Goal: Information Seeking & Learning: Learn about a topic

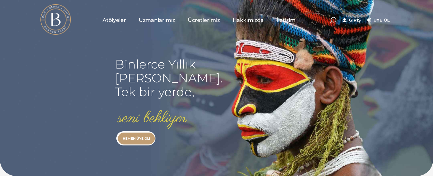
type input "[EMAIL_ADDRESS][DOMAIN_NAME]"
click at [356, 21] on link "Giriş" at bounding box center [352, 20] width 18 height 8
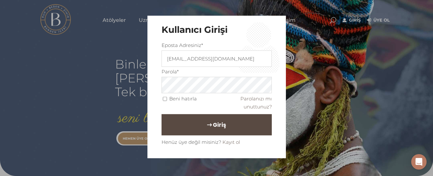
click at [241, 125] on button "Giriş" at bounding box center [217, 124] width 110 height 21
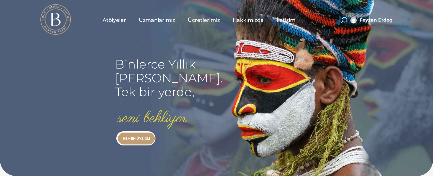
click at [157, 20] on span "Uzmanlarımız" at bounding box center [157, 19] width 36 height 7
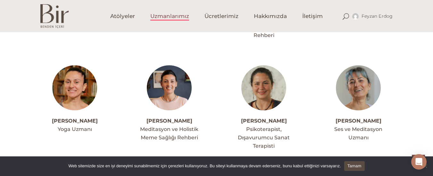
scroll to position [887, 0]
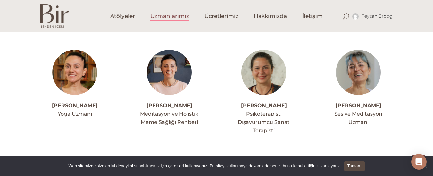
click at [253, 56] on img at bounding box center [264, 72] width 45 height 45
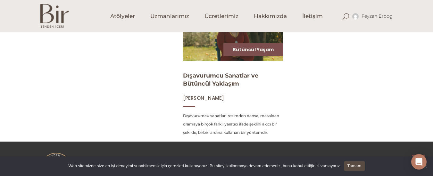
scroll to position [282, 0]
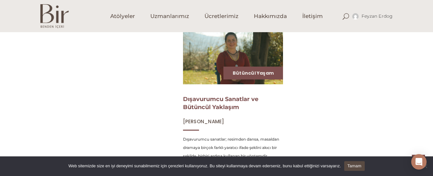
click at [233, 104] on link "Dışavurumcu Sanatlar ve Bütüncül Yaklaşım" at bounding box center [220, 102] width 75 height 15
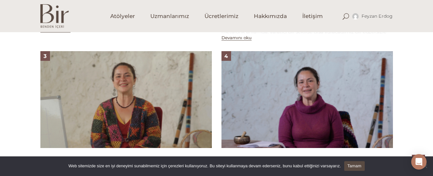
scroll to position [616, 0]
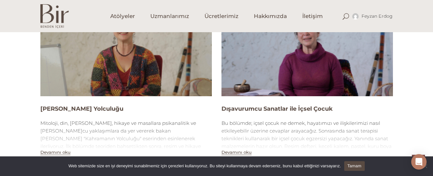
click at [182, 77] on img at bounding box center [126, 47] width 172 height 97
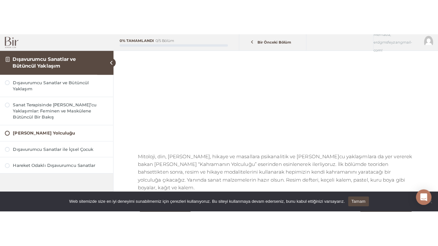
scroll to position [102, 0]
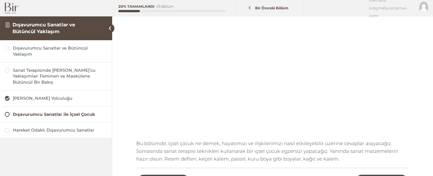
scroll to position [90, 0]
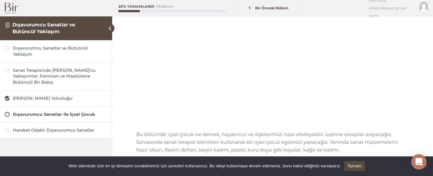
click at [30, 127] on div "Hareket Odaklı Dışavurumcu Sanatlar" at bounding box center [60, 130] width 94 height 6
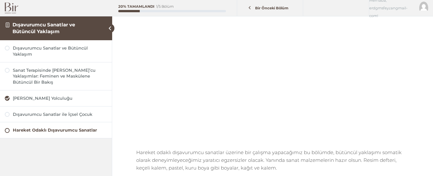
scroll to position [77, 0]
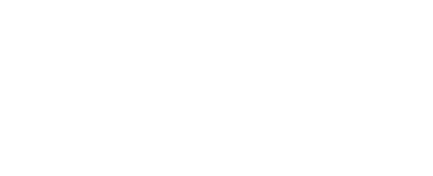
scroll to position [90, 0]
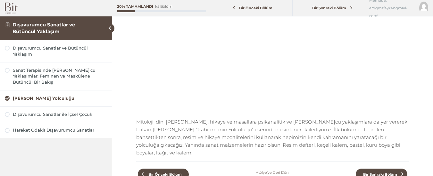
scroll to position [102, 0]
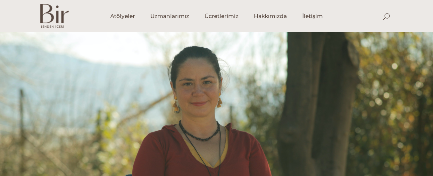
scroll to position [416, 0]
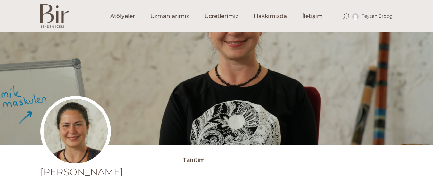
scroll to position [282, 0]
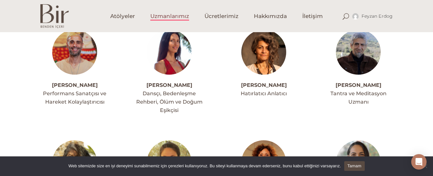
scroll to position [169, 0]
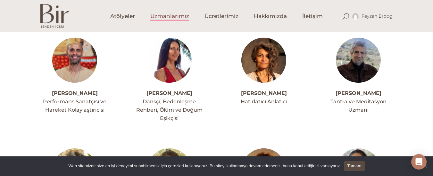
click at [176, 46] on img at bounding box center [169, 60] width 45 height 45
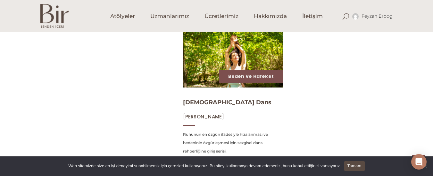
scroll to position [257, 0]
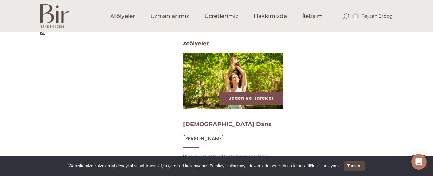
click at [206, 125] on link "[DEMOGRAPHIC_DATA] Dans" at bounding box center [227, 123] width 89 height 7
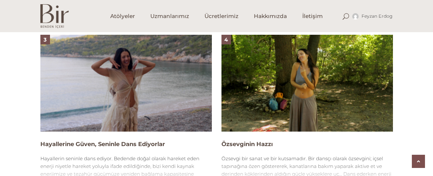
scroll to position [578, 0]
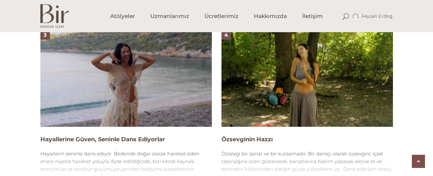
click at [171, 88] on img at bounding box center [126, 78] width 172 height 97
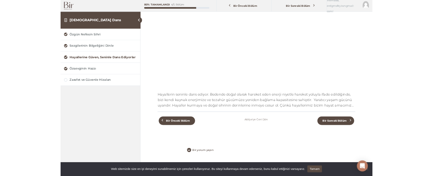
scroll to position [116, 0]
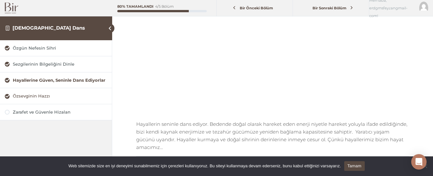
click at [38, 98] on div "Özsevginin Hazzı" at bounding box center [60, 96] width 94 height 6
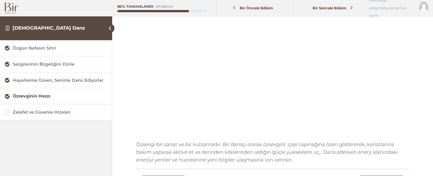
scroll to position [90, 0]
